Goal: Information Seeking & Learning: Learn about a topic

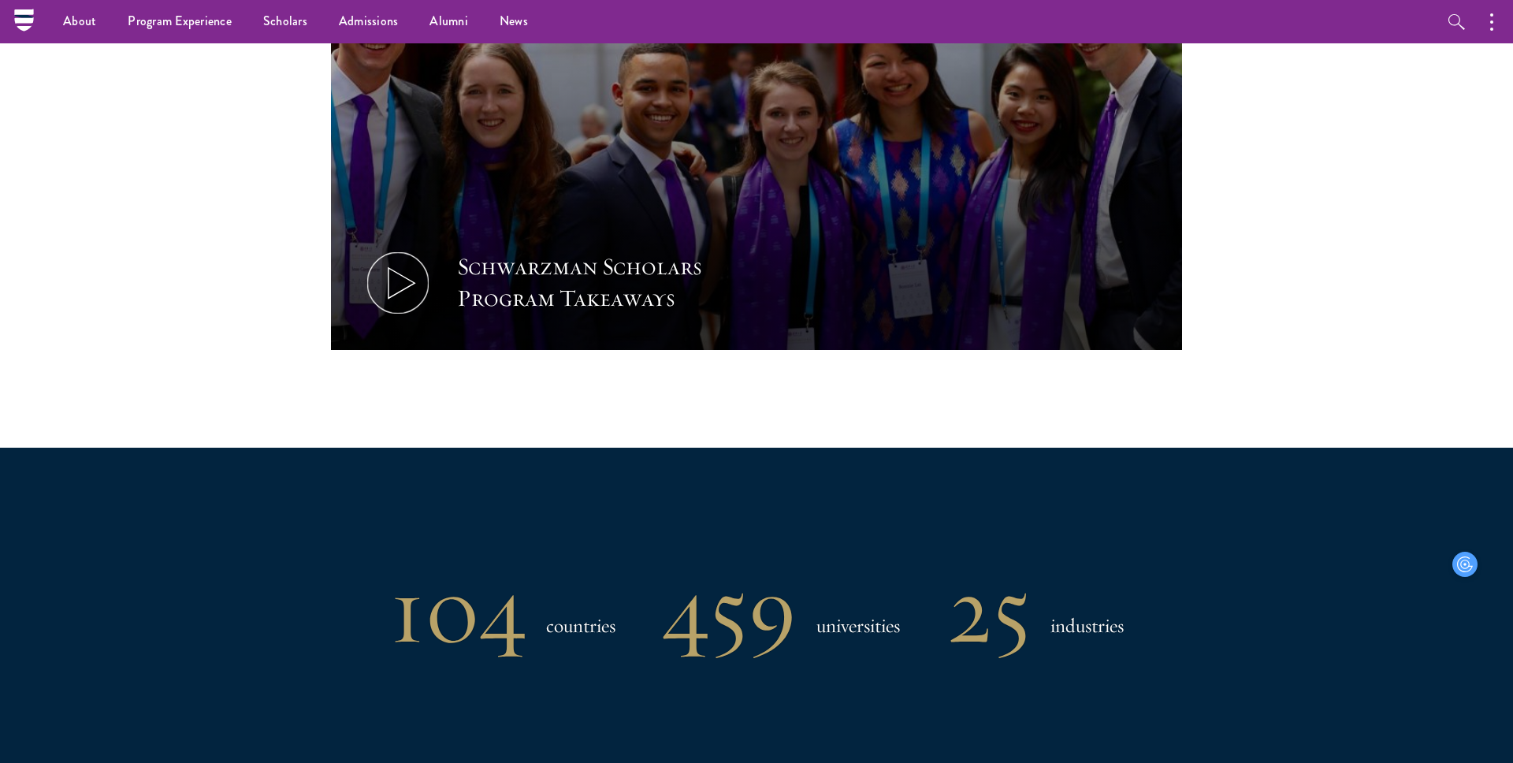
scroll to position [1715, 0]
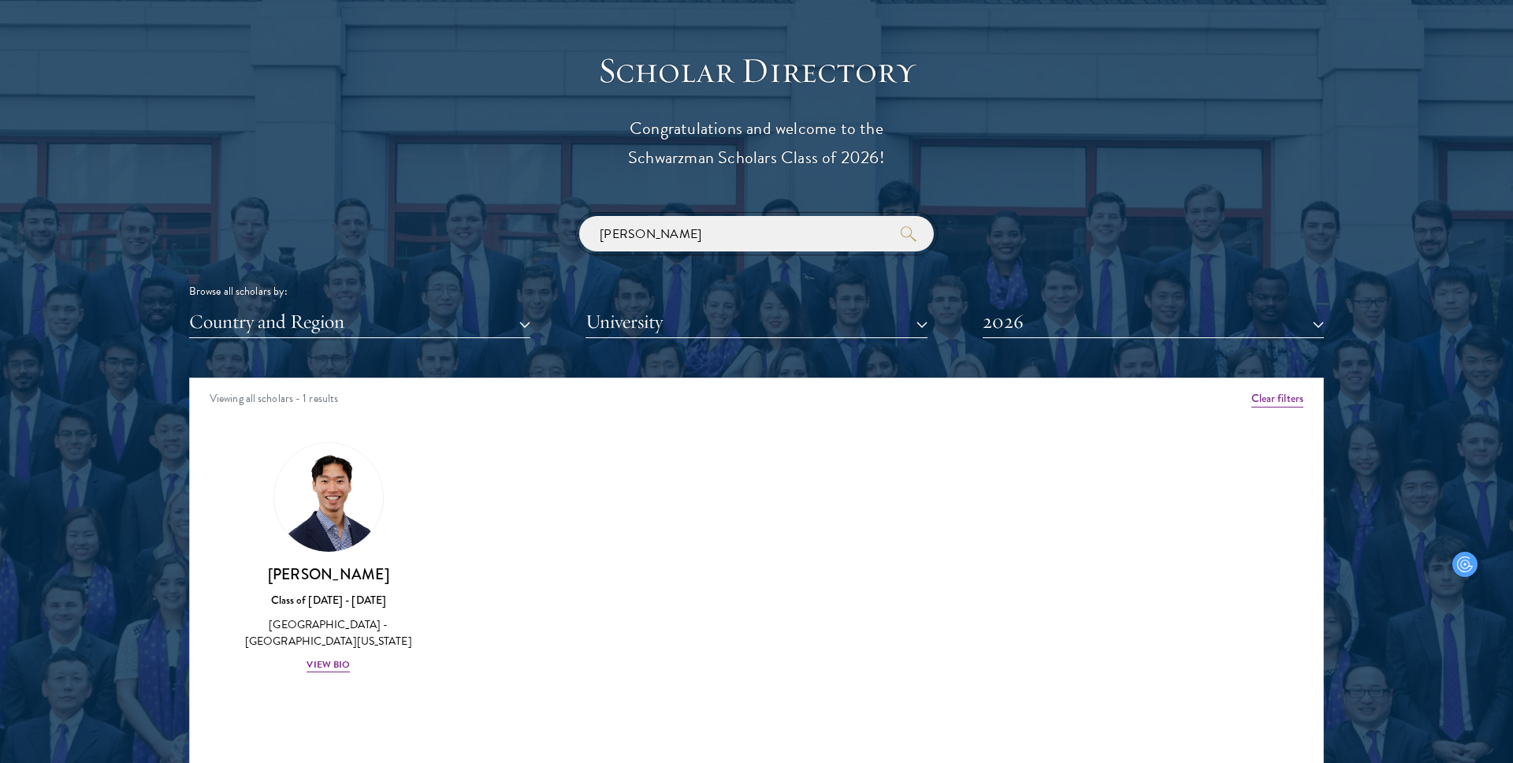
click at [631, 228] on input "[PERSON_NAME]" at bounding box center [756, 233] width 355 height 35
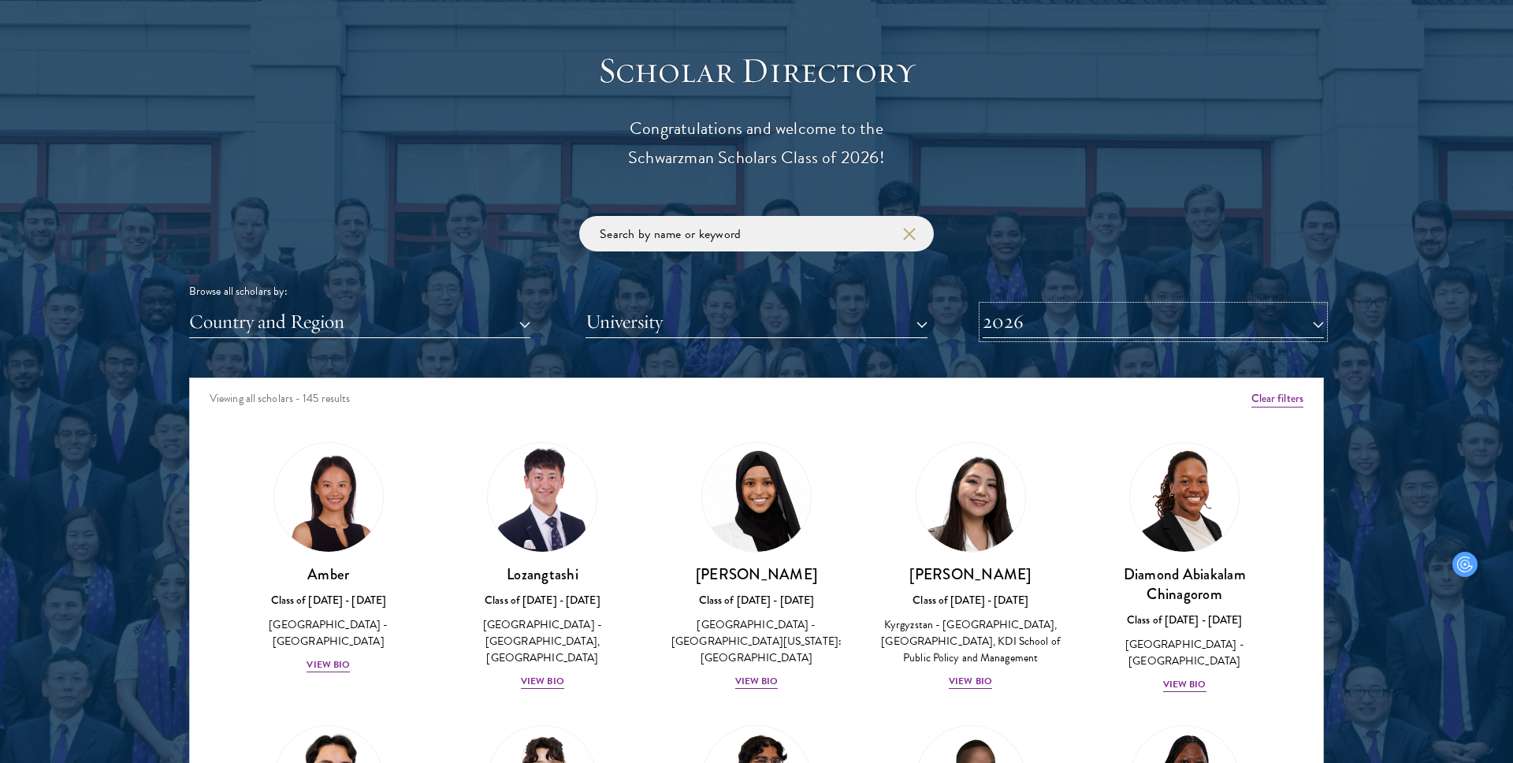
click at [1014, 329] on button "2026" at bounding box center [1153, 322] width 341 height 32
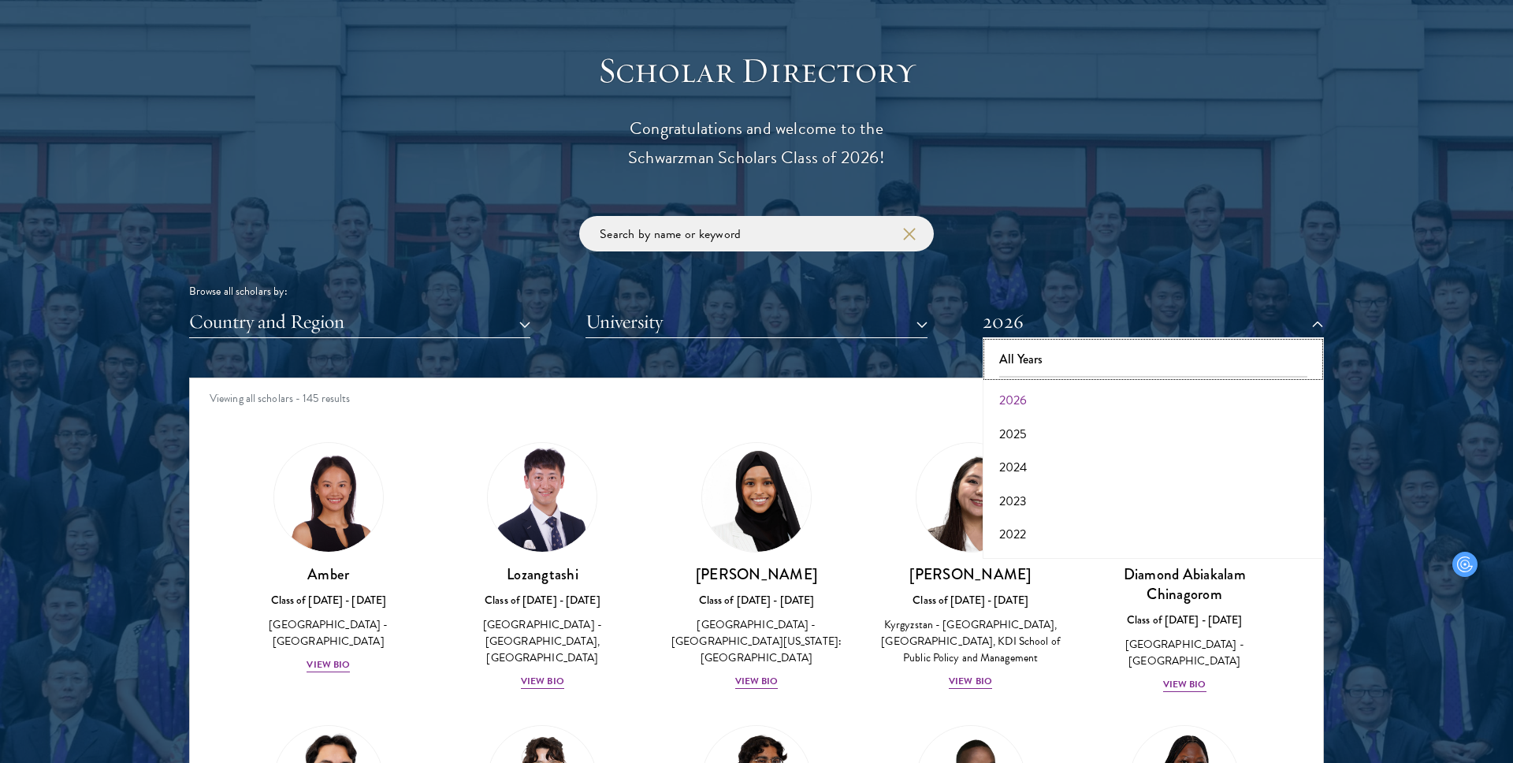
click at [1013, 374] on button "All Years" at bounding box center [1153, 359] width 332 height 33
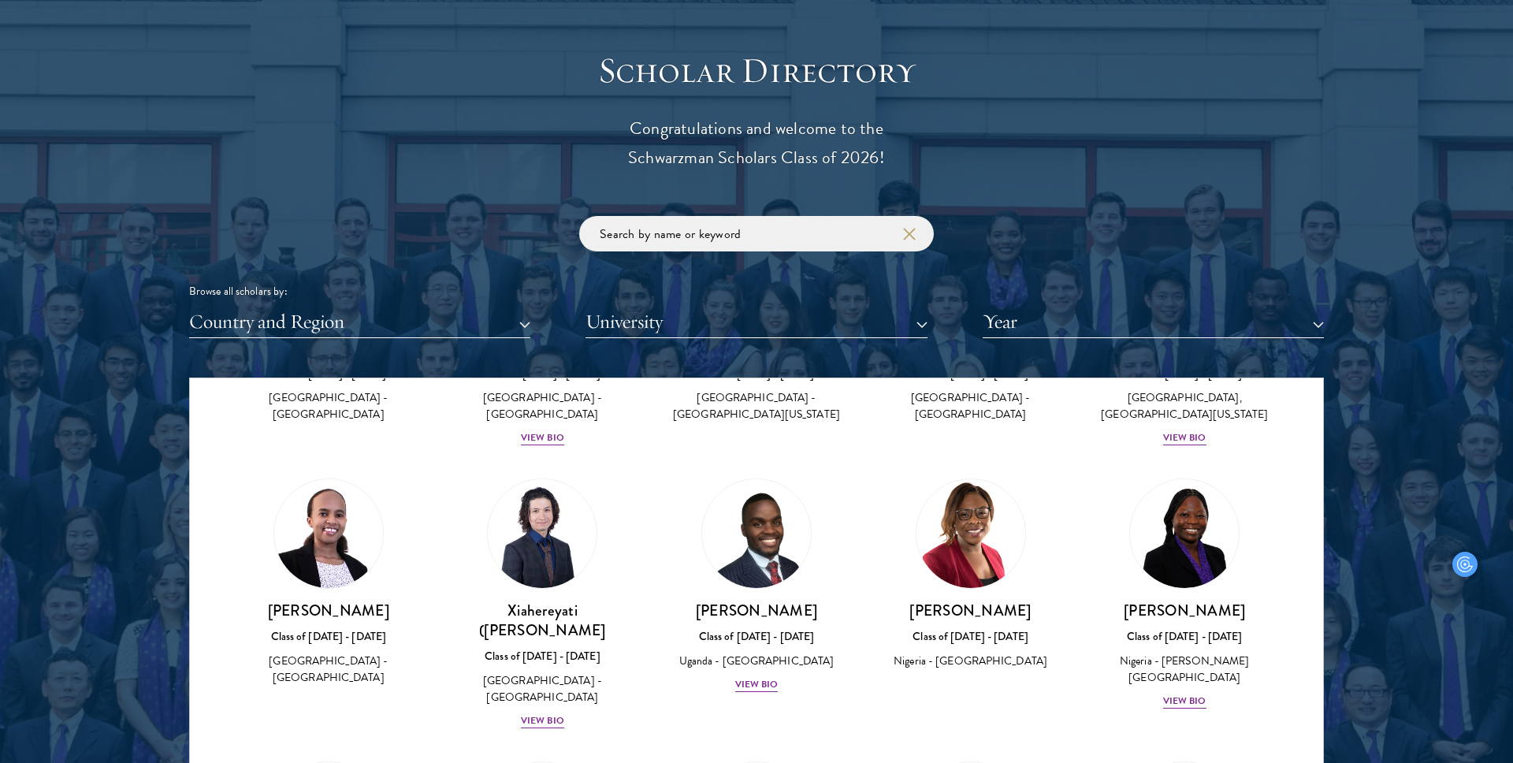
scroll to position [754, 0]
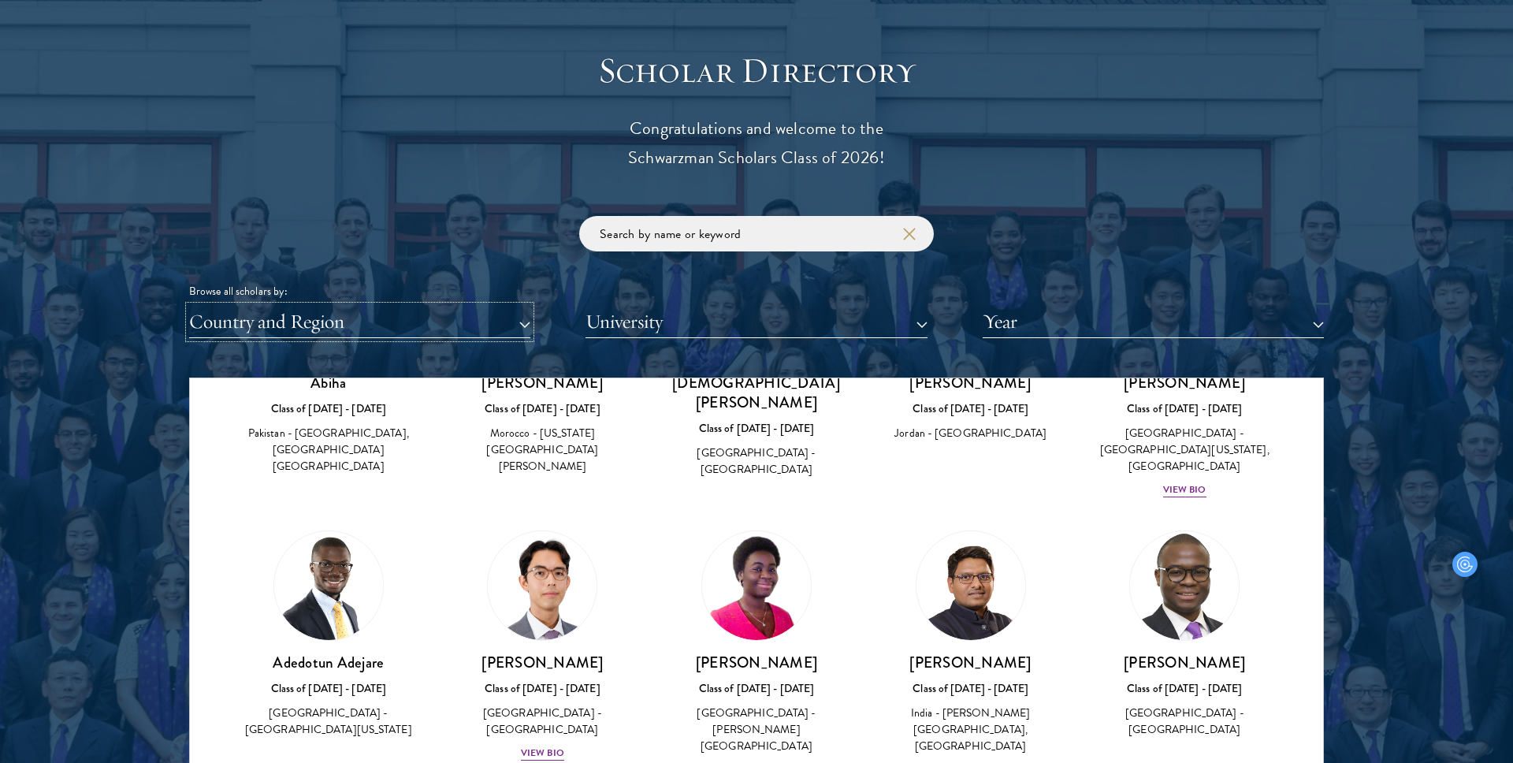
click at [401, 330] on button "Country and Region" at bounding box center [359, 322] width 341 height 32
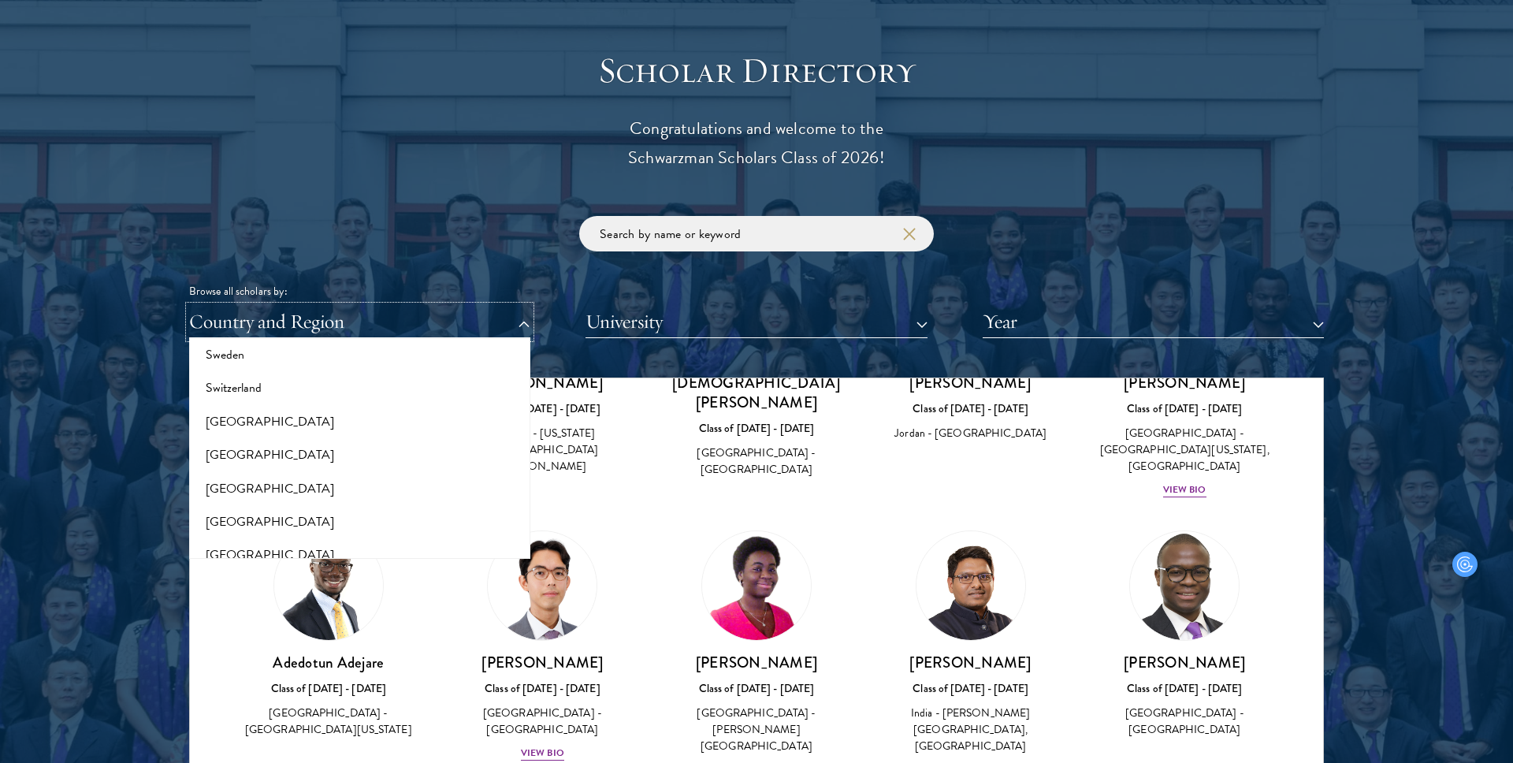
scroll to position [3304, 0]
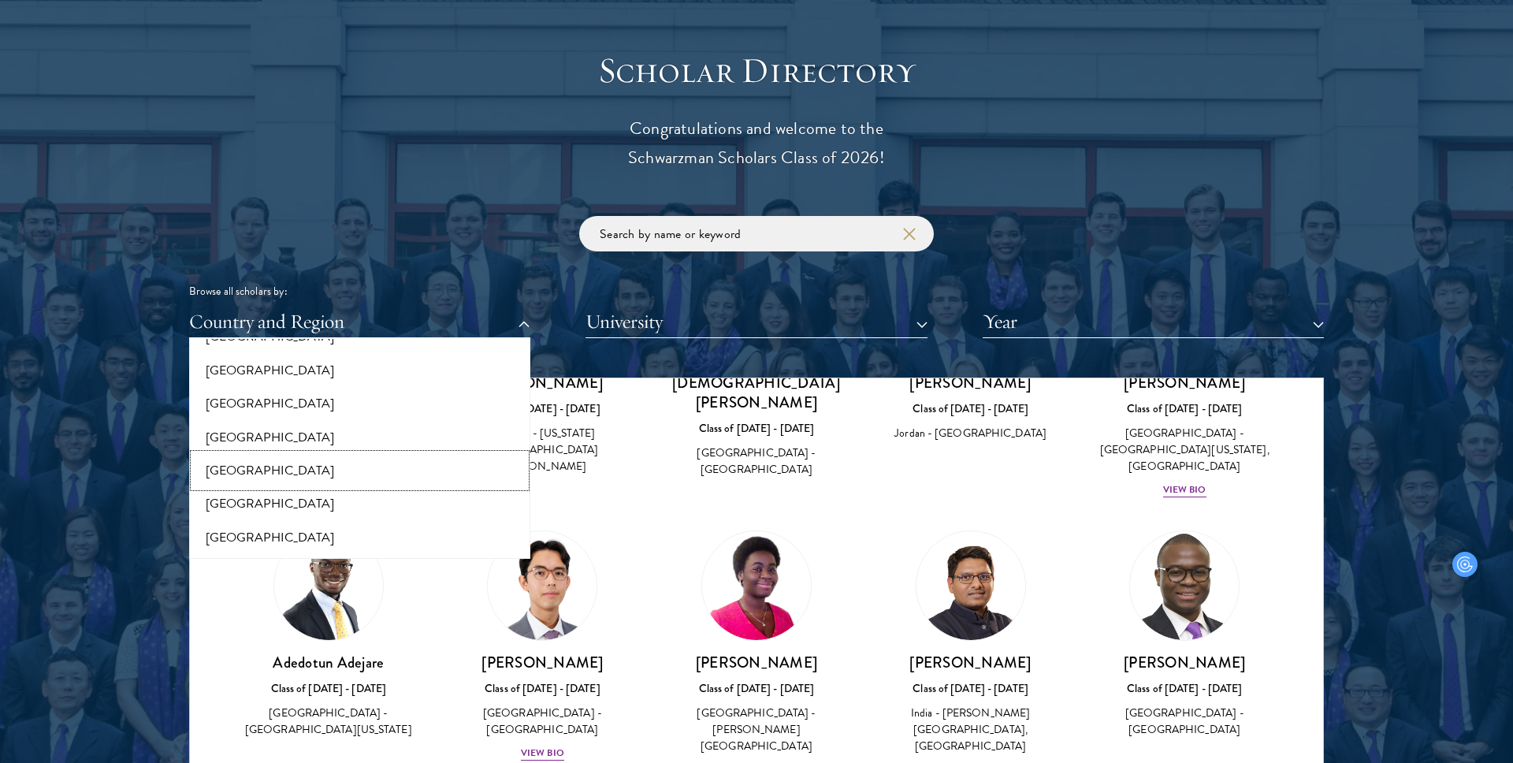
click at [344, 465] on button "[GEOGRAPHIC_DATA]" at bounding box center [360, 470] width 332 height 33
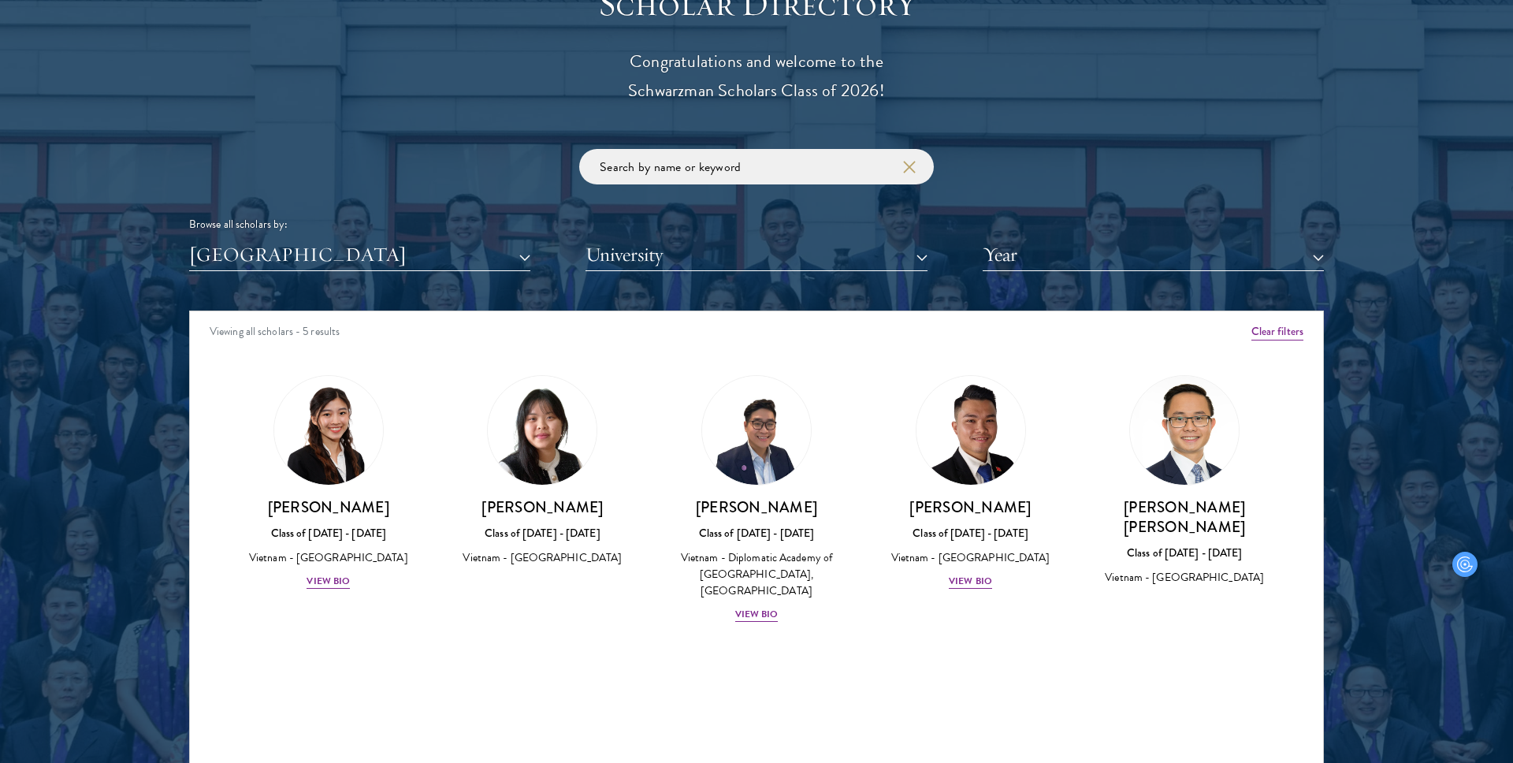
scroll to position [1784, 0]
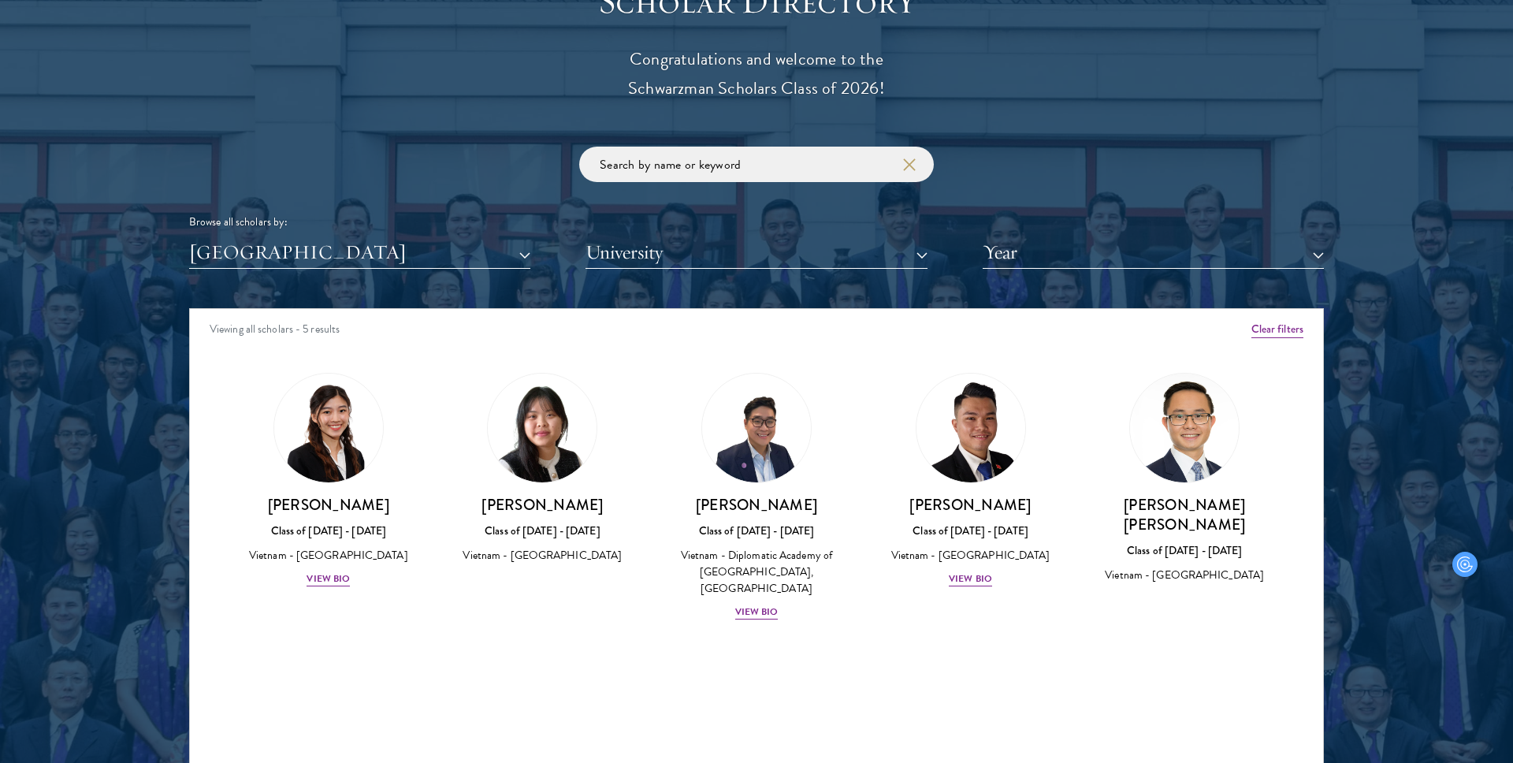
click at [344, 277] on div "Scholar Directory Congratulations and welcome to the Schwarzman Scholars Class …" at bounding box center [756, 380] width 1135 height 801
click at [348, 254] on button "[GEOGRAPHIC_DATA]" at bounding box center [359, 252] width 341 height 32
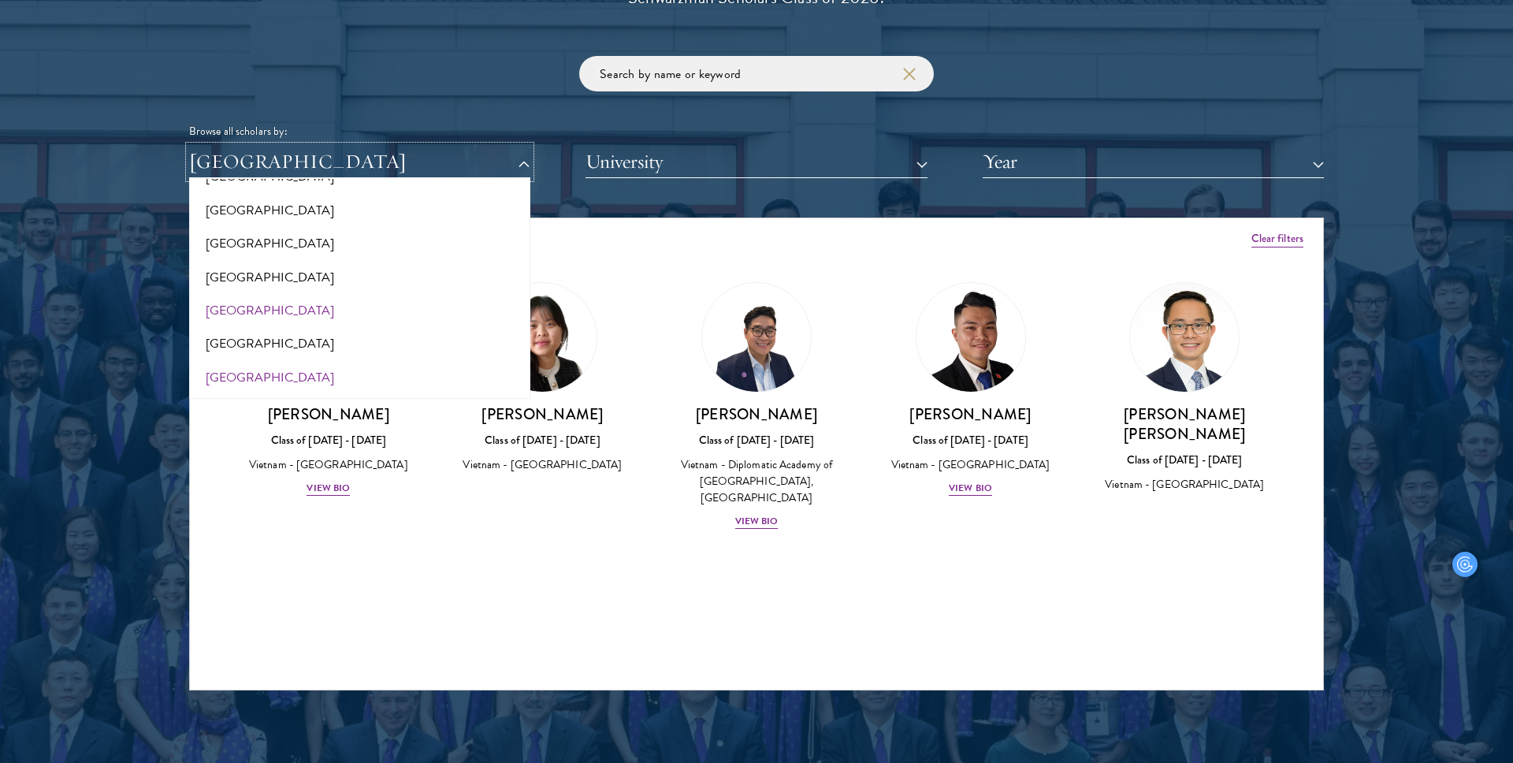
scroll to position [1879, 0]
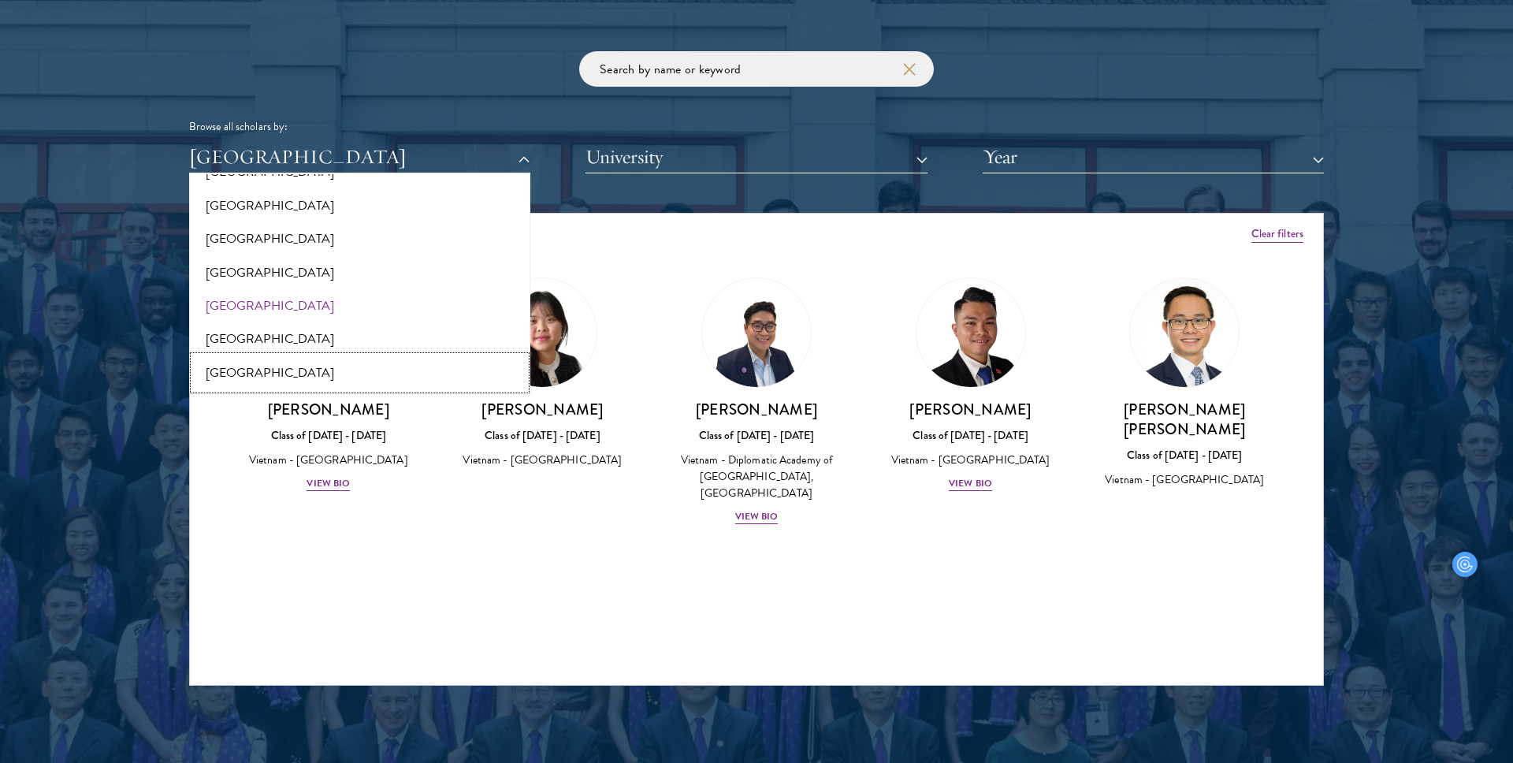
click at [314, 378] on button "[GEOGRAPHIC_DATA]" at bounding box center [360, 372] width 332 height 33
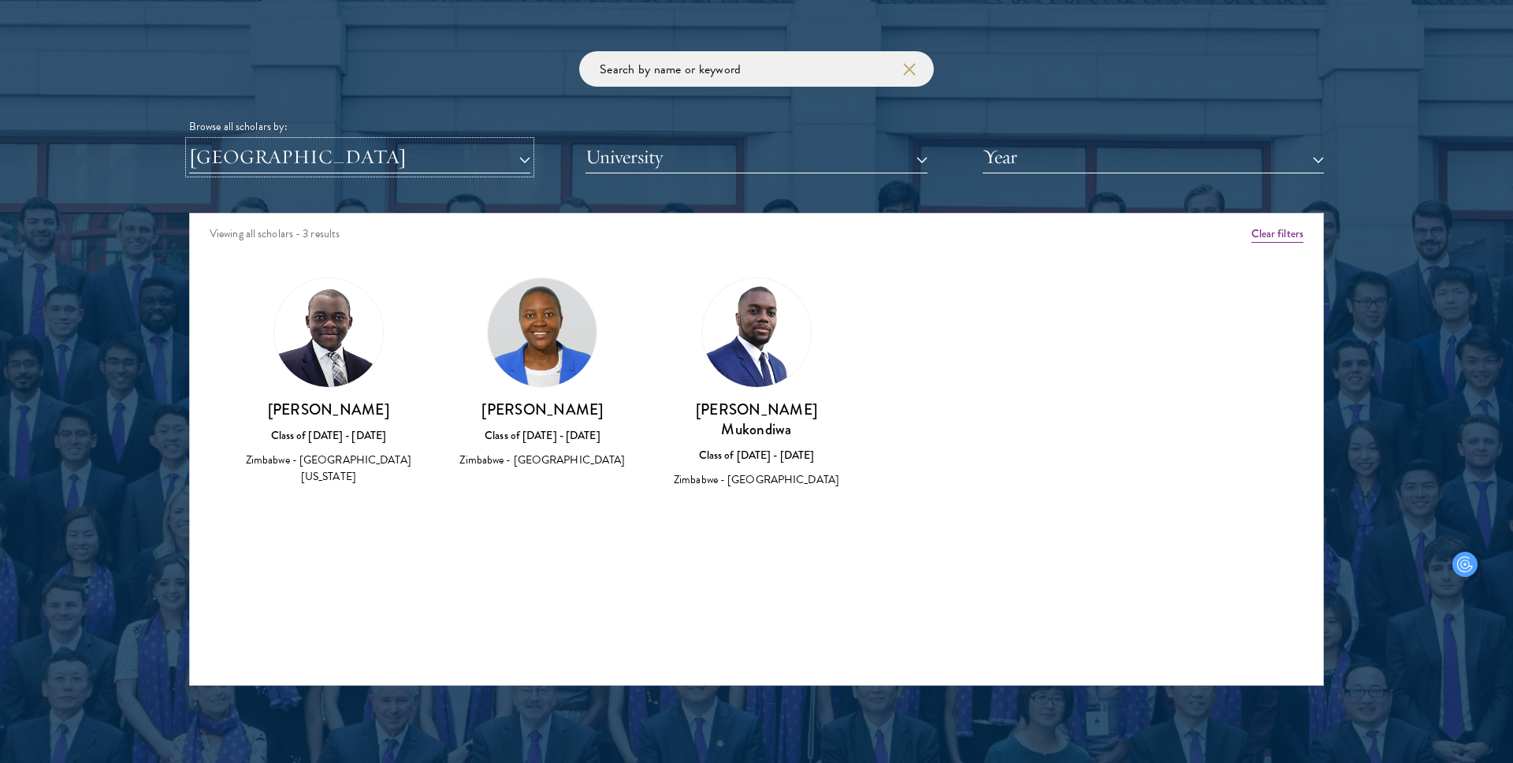
click at [296, 165] on button "[GEOGRAPHIC_DATA]" at bounding box center [359, 157] width 341 height 32
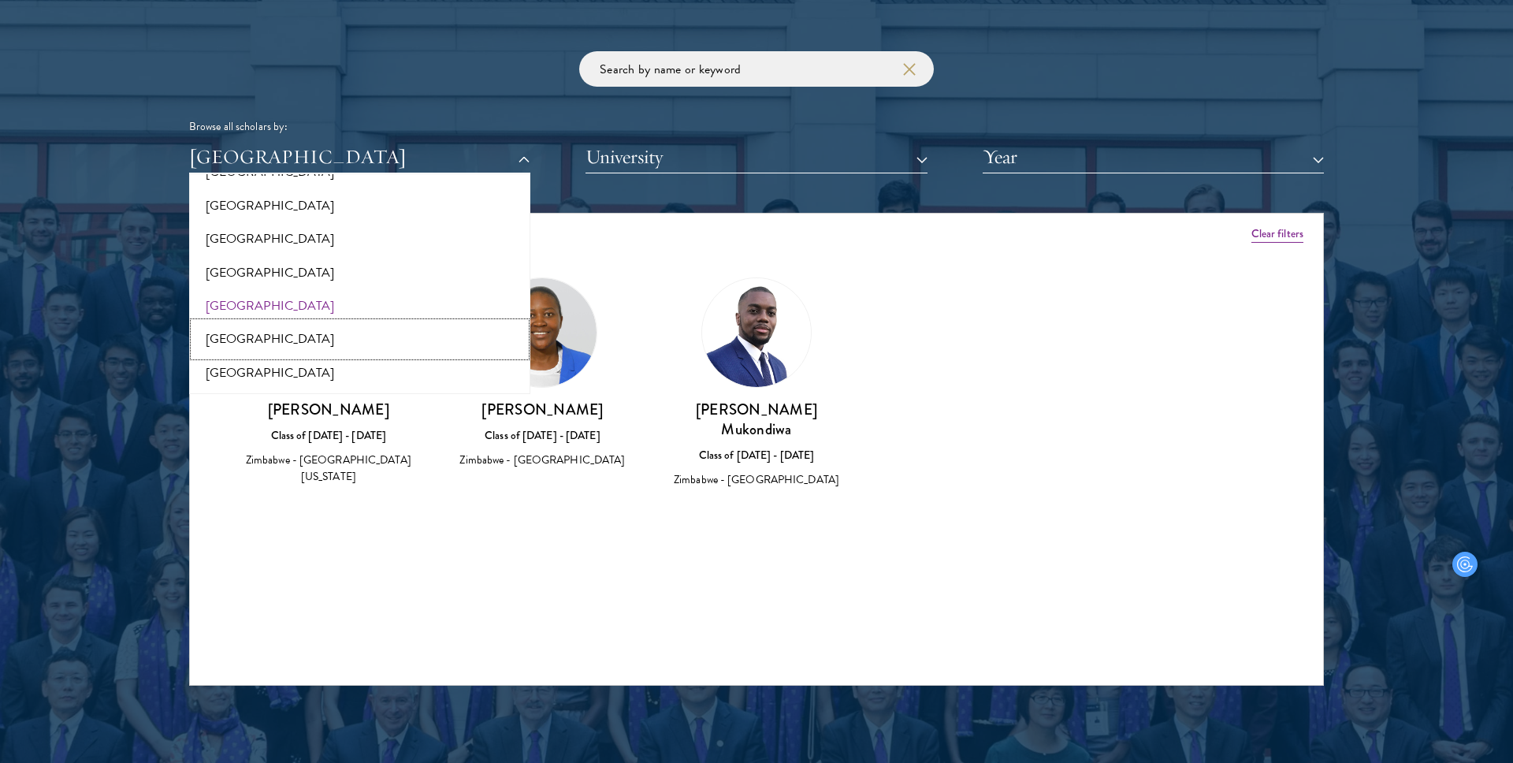
click at [310, 338] on button "[GEOGRAPHIC_DATA]" at bounding box center [360, 338] width 332 height 33
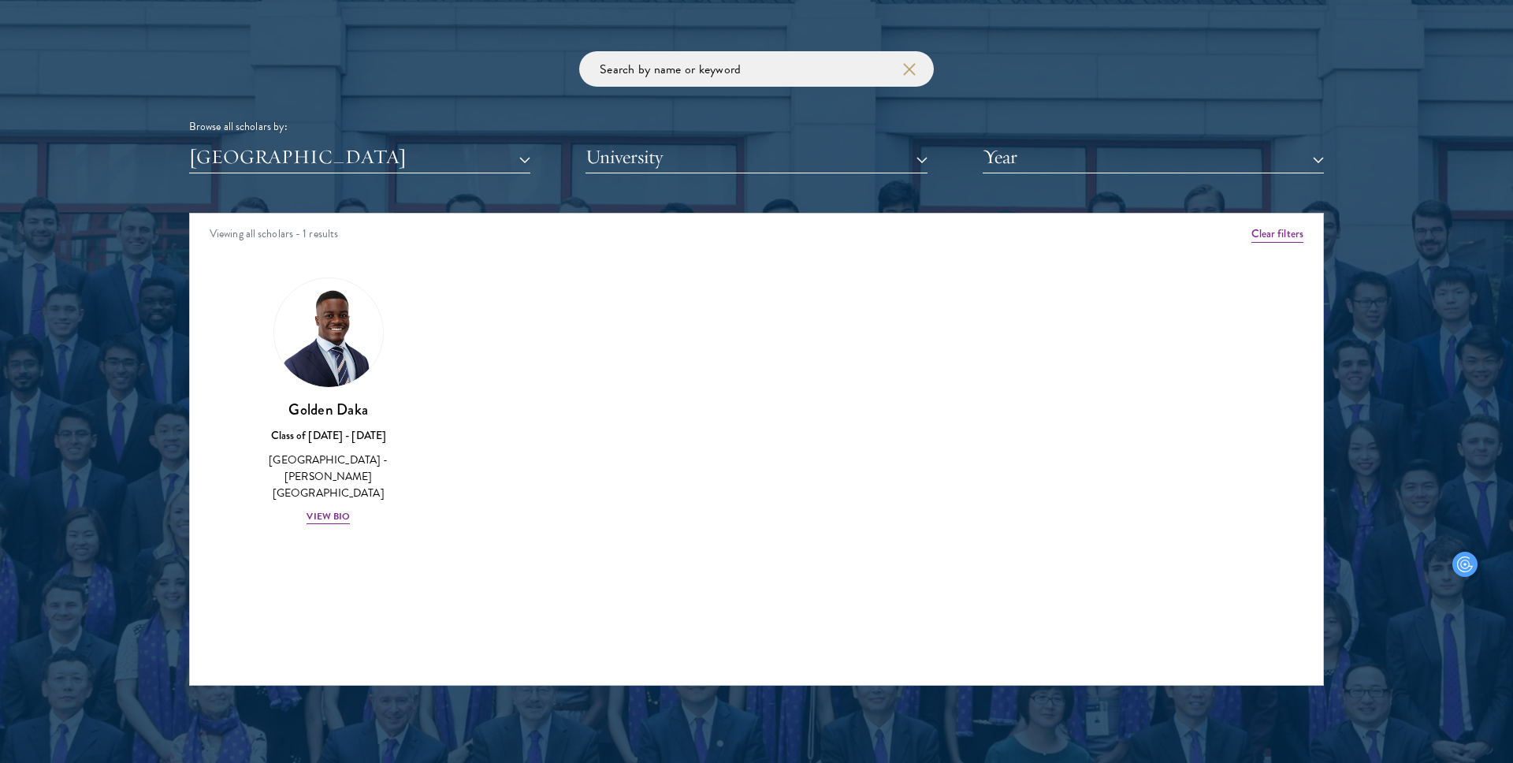
click at [269, 181] on div "Scholar Directory Congratulations and welcome to the Schwarzman Scholars Class …" at bounding box center [756, 284] width 1135 height 801
click at [271, 168] on button "[GEOGRAPHIC_DATA]" at bounding box center [359, 157] width 341 height 32
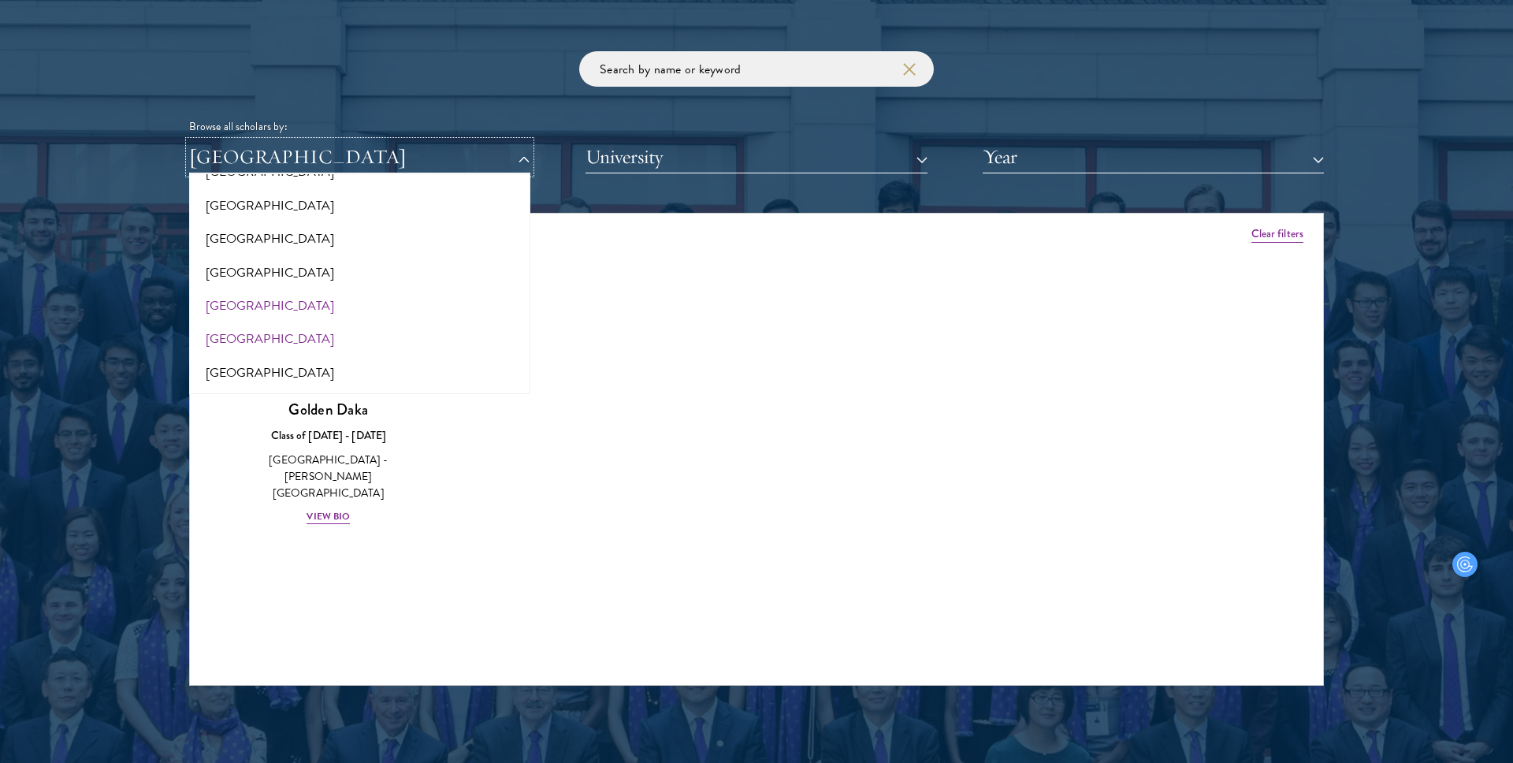
scroll to position [3239, 0]
click at [285, 306] on button "[GEOGRAPHIC_DATA]" at bounding box center [360, 303] width 332 height 33
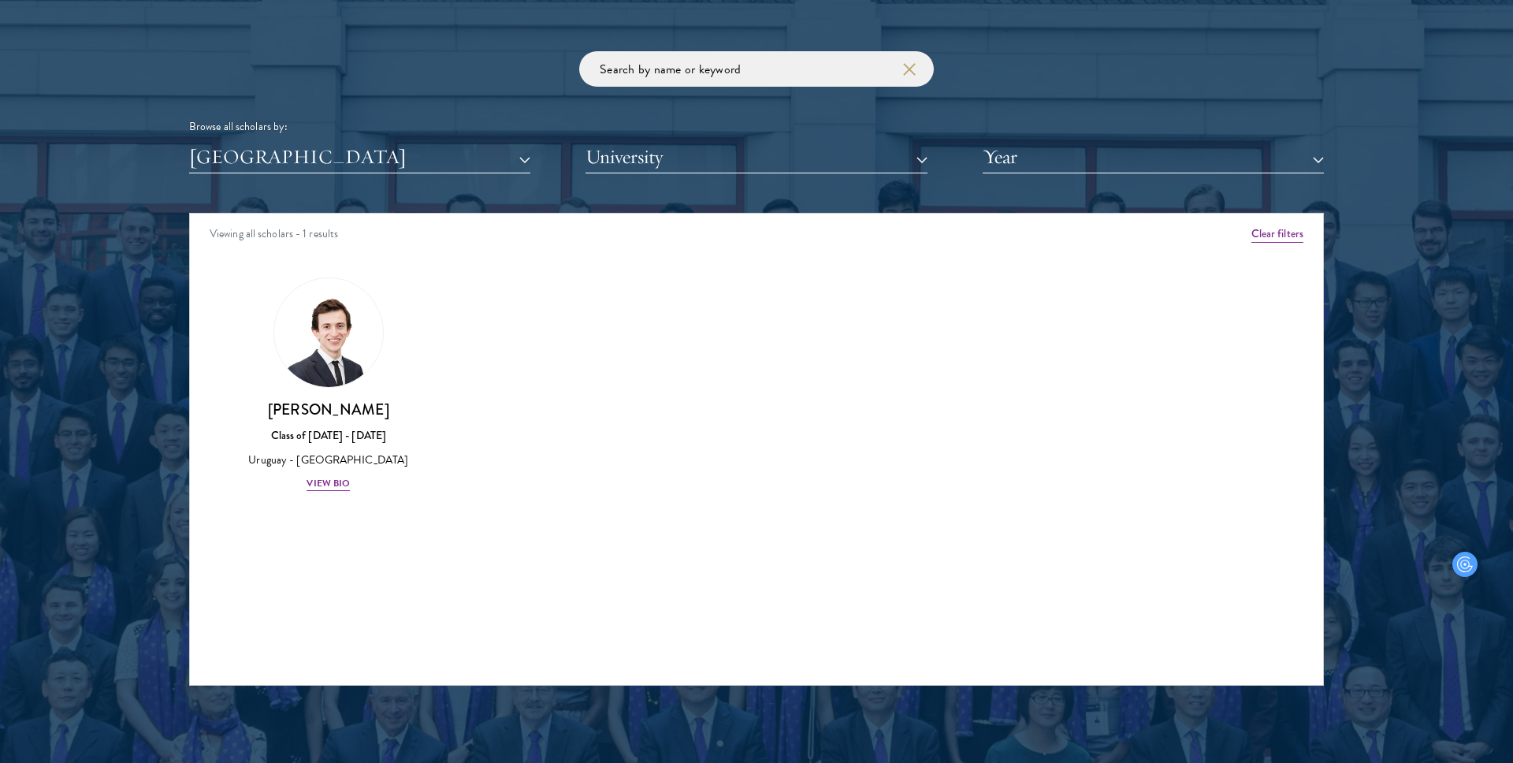
click at [266, 175] on div "Scholar Directory Congratulations and welcome to the Schwarzman Scholars Class …" at bounding box center [756, 284] width 1135 height 801
click at [272, 162] on button "[GEOGRAPHIC_DATA]" at bounding box center [359, 157] width 341 height 32
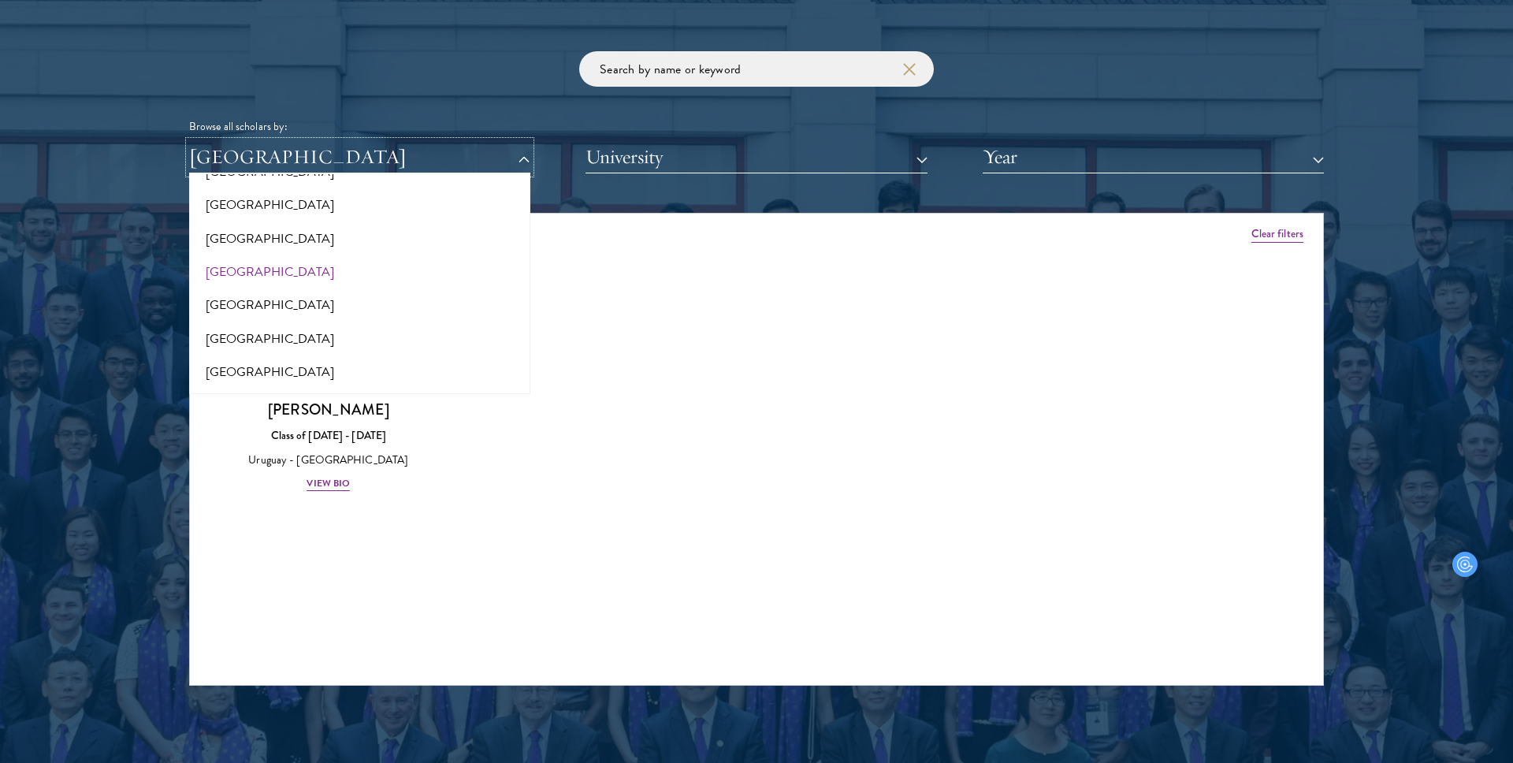
scroll to position [99, 0]
click at [260, 244] on button "[GEOGRAPHIC_DATA]" at bounding box center [360, 237] width 332 height 33
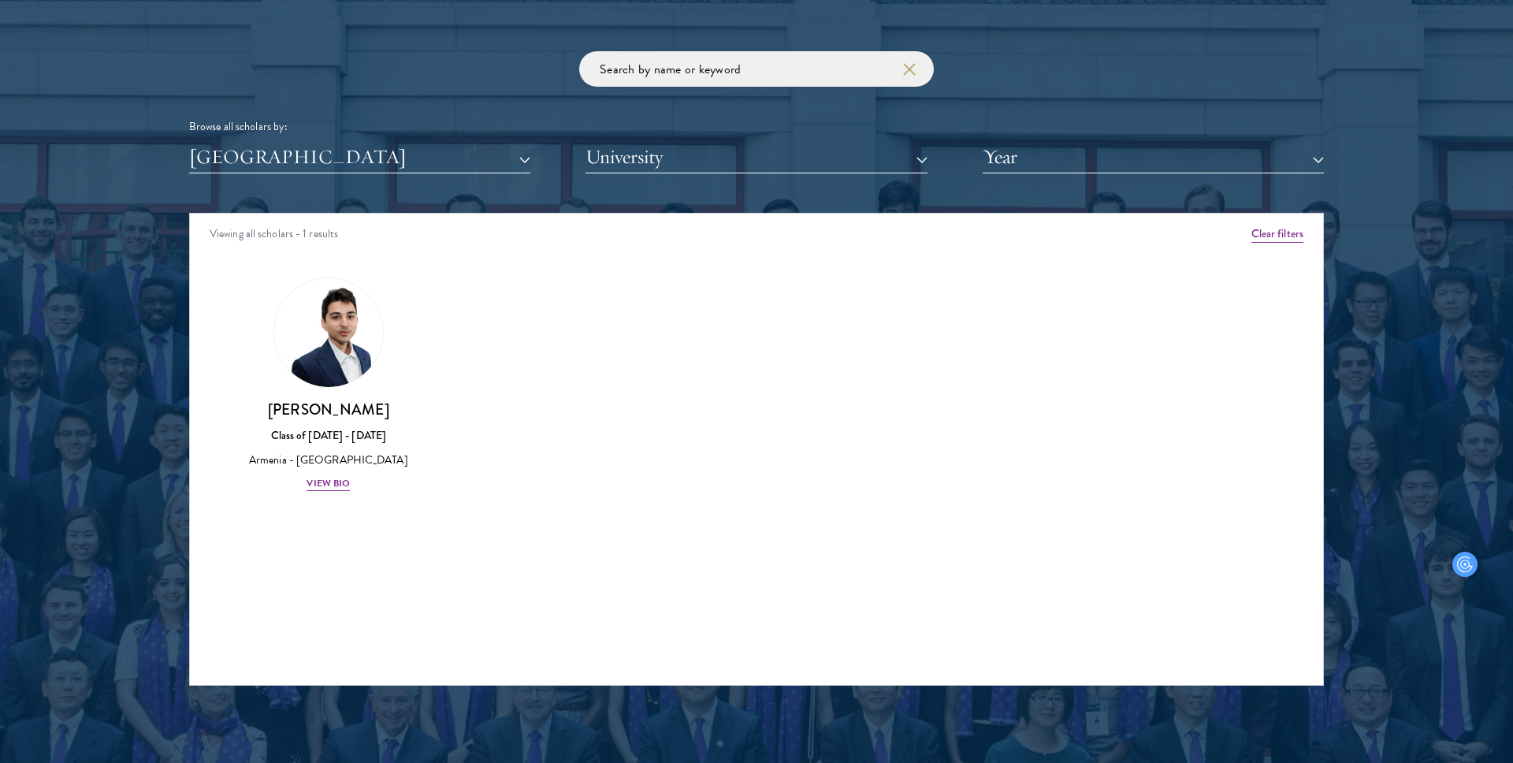
click at [265, 176] on div "Scholar Directory Congratulations and welcome to the Schwarzman Scholars Class …" at bounding box center [756, 284] width 1135 height 801
click at [271, 163] on button "[GEOGRAPHIC_DATA]" at bounding box center [359, 157] width 341 height 32
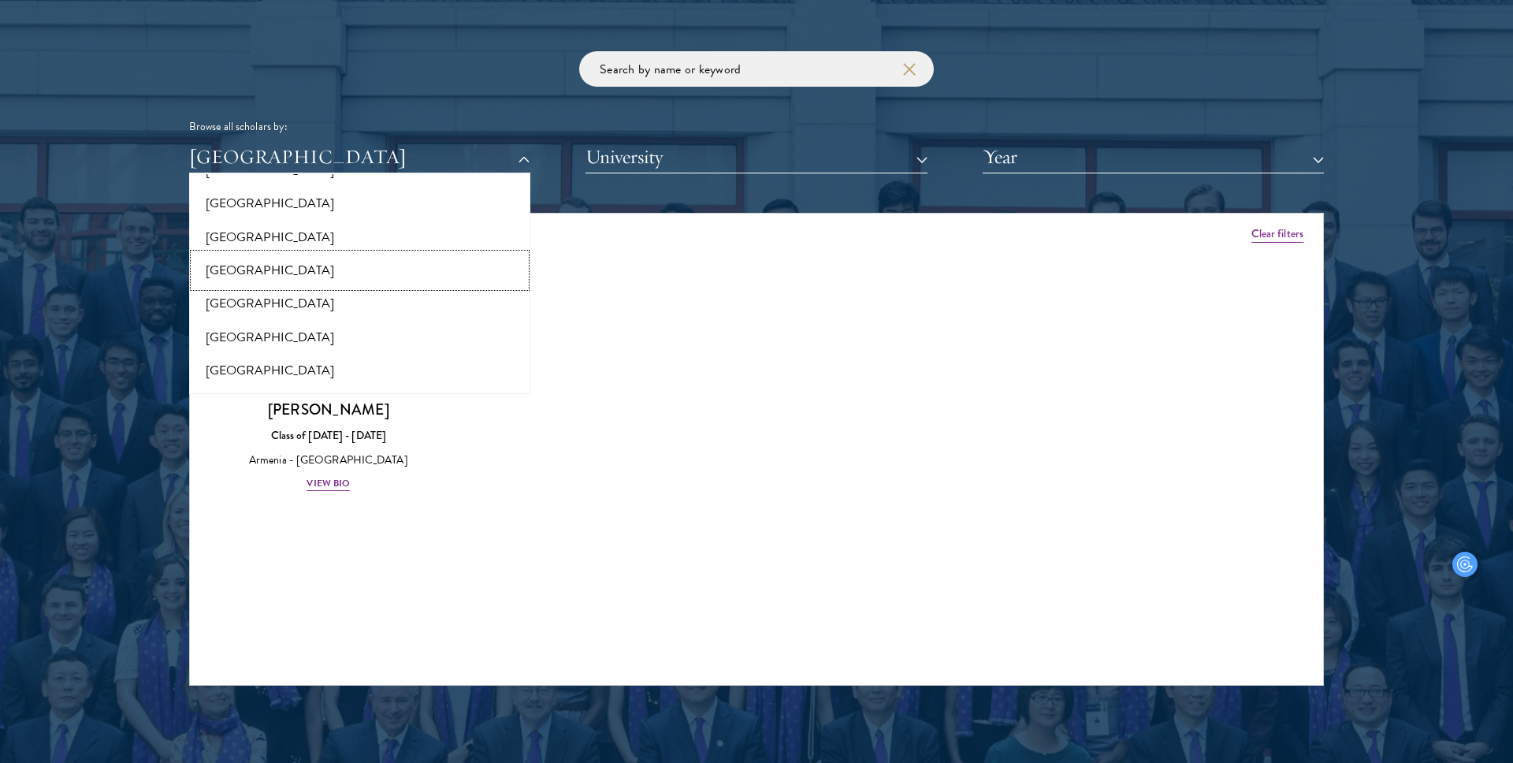
click at [291, 283] on button "[GEOGRAPHIC_DATA]" at bounding box center [360, 270] width 332 height 33
